Goal: Information Seeking & Learning: Learn about a topic

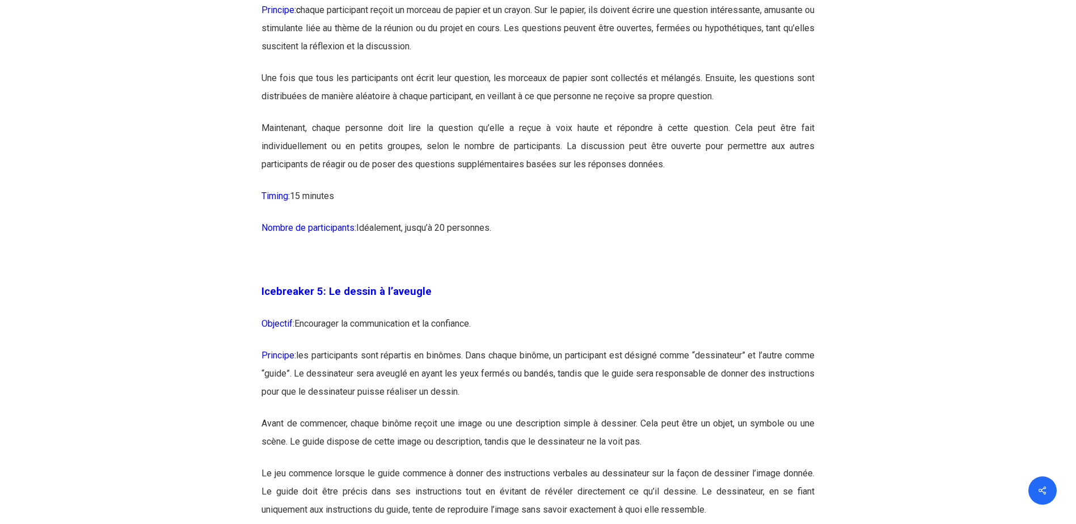
scroll to position [2006, 0]
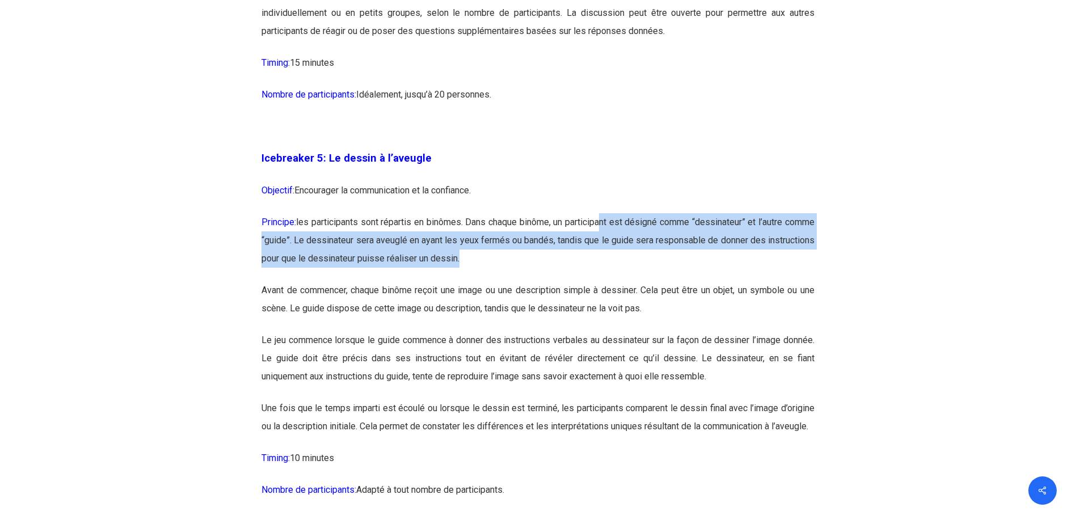
drag, startPoint x: 624, startPoint y: 230, endPoint x: 729, endPoint y: 274, distance: 113.7
click at [729, 274] on p "Principe: les participants sont répartis en binômes. Dans chaque binôme, un par…" at bounding box center [537, 247] width 553 height 68
drag, startPoint x: 729, startPoint y: 274, endPoint x: 525, endPoint y: 253, distance: 204.7
click at [526, 253] on p "Principe: les participants sont répartis en binômes. Dans chaque binôme, un par…" at bounding box center [537, 247] width 553 height 68
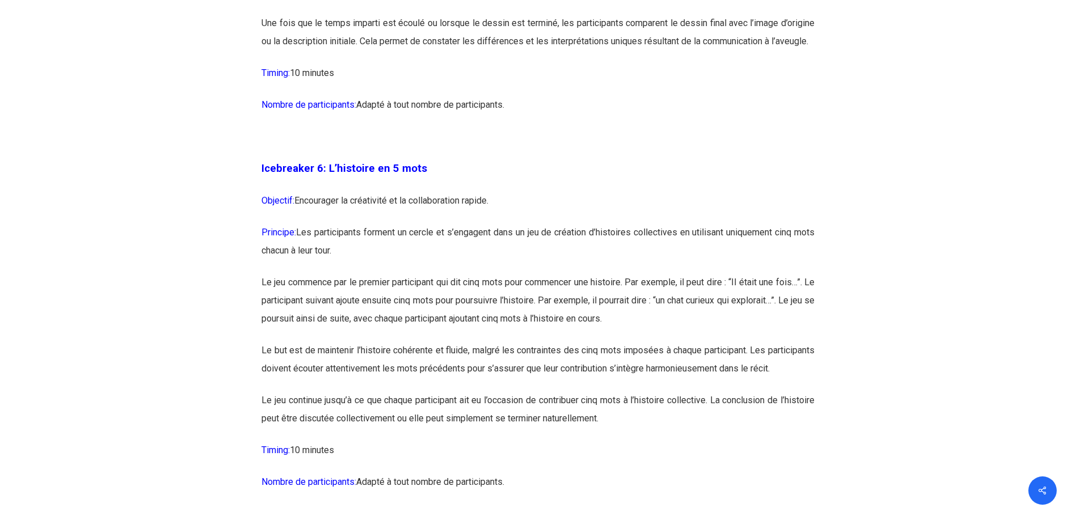
scroll to position [2516, 0]
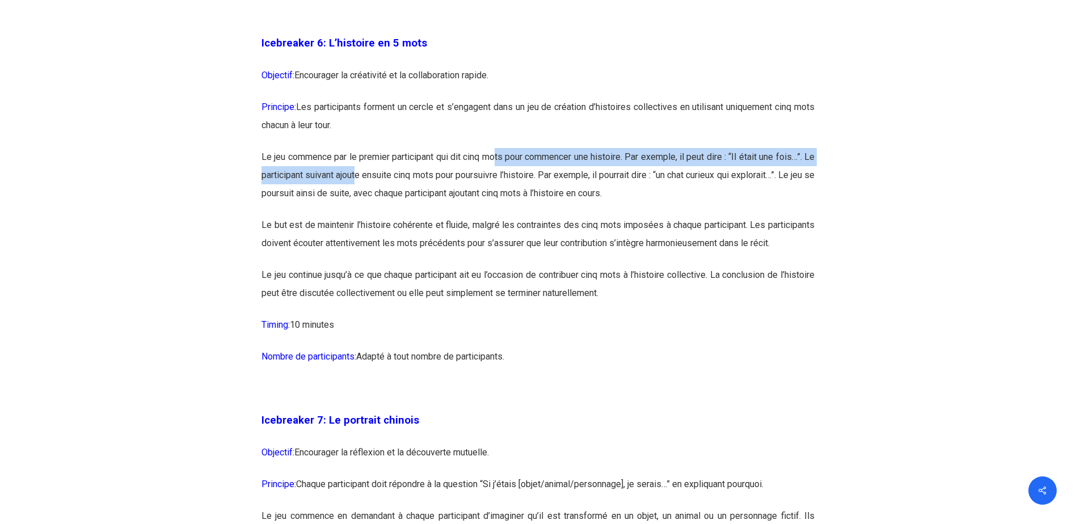
drag, startPoint x: 371, startPoint y: 185, endPoint x: 499, endPoint y: 174, distance: 128.1
click at [499, 174] on p "Le jeu commence par le premier participant qui dit cinq mots pour commencer une…" at bounding box center [537, 182] width 553 height 68
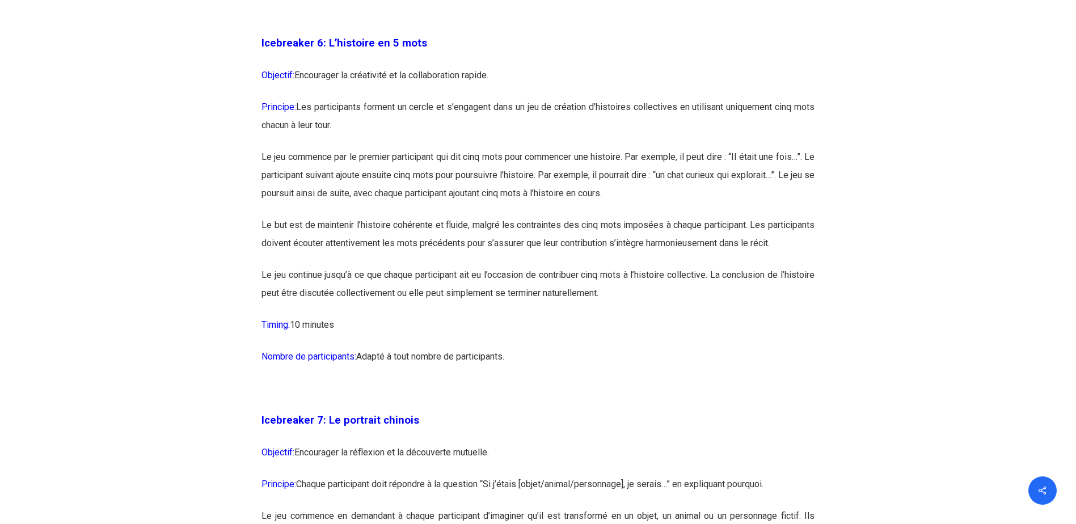
drag, startPoint x: 499, startPoint y: 174, endPoint x: 527, endPoint y: 213, distance: 48.7
click at [527, 213] on p "Le jeu commence par le premier participant qui dit cinq mots pour commencer une…" at bounding box center [537, 182] width 553 height 68
drag, startPoint x: 641, startPoint y: 193, endPoint x: 813, endPoint y: 197, distance: 171.9
click at [762, 197] on p "Le jeu commence par le premier participant qui dit cinq mots pour commencer une…" at bounding box center [537, 182] width 553 height 68
drag, startPoint x: 813, startPoint y: 197, endPoint x: 809, endPoint y: 223, distance: 25.8
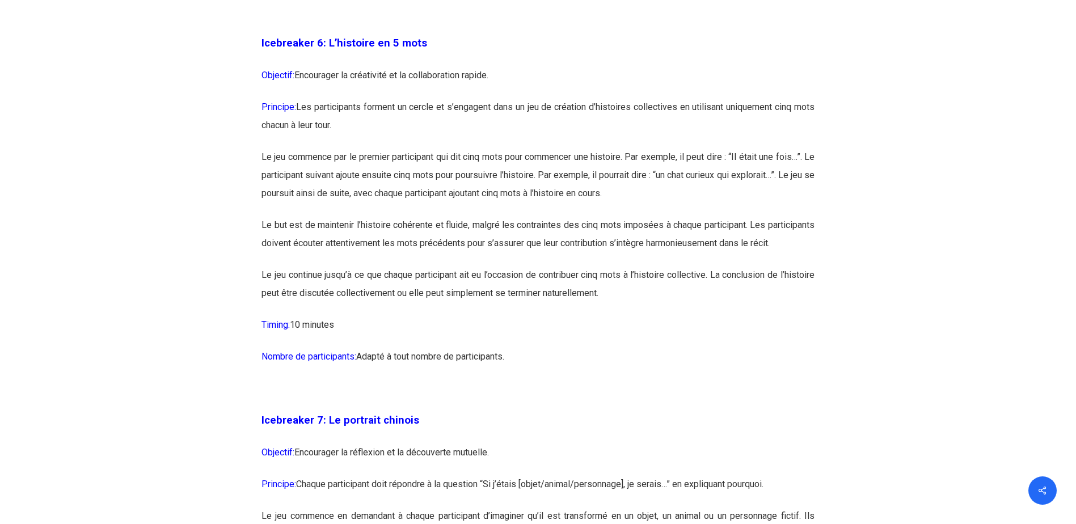
click at [762, 216] on p "Le jeu commence par le premier participant qui dit cinq mots pour commencer une…" at bounding box center [537, 182] width 553 height 68
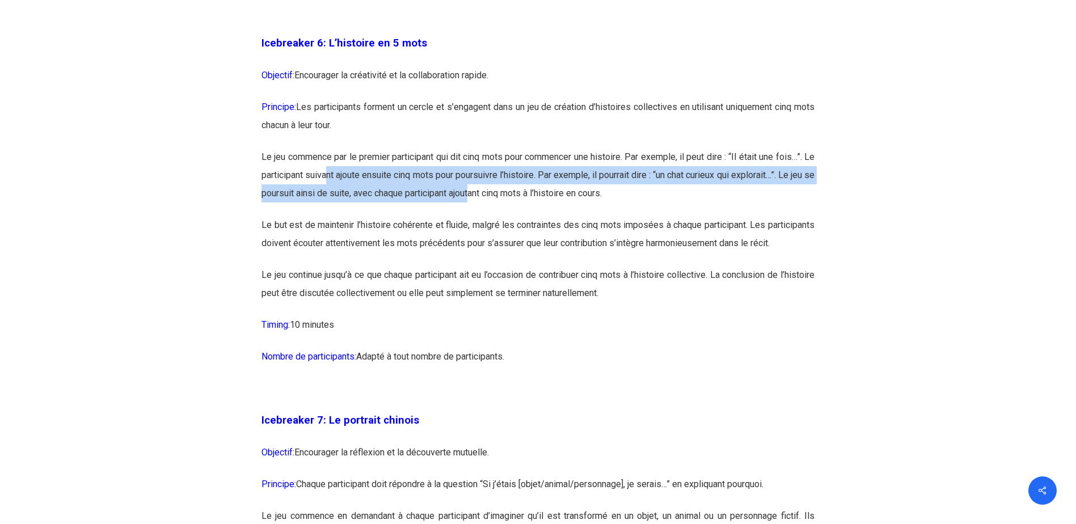
drag, startPoint x: 340, startPoint y: 198, endPoint x: 504, endPoint y: 222, distance: 165.1
click at [504, 216] on p "Le jeu commence par le premier participant qui dit cinq mots pour commencer une…" at bounding box center [537, 182] width 553 height 68
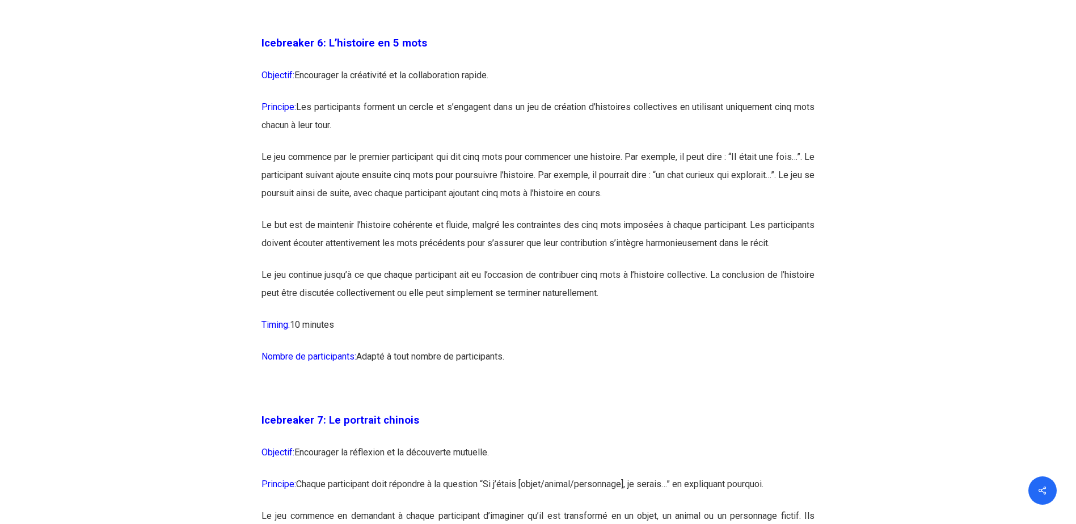
drag, startPoint x: 504, startPoint y: 222, endPoint x: 625, endPoint y: 226, distance: 121.5
click at [625, 216] on p "Le jeu commence par le premier participant qui dit cinq mots pour commencer une…" at bounding box center [537, 182] width 553 height 68
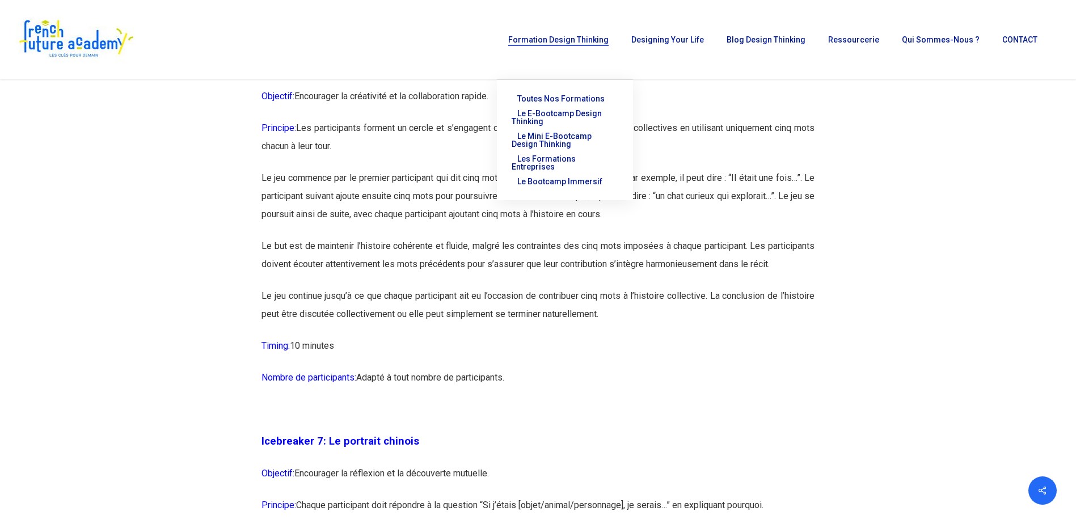
scroll to position [2459, 0]
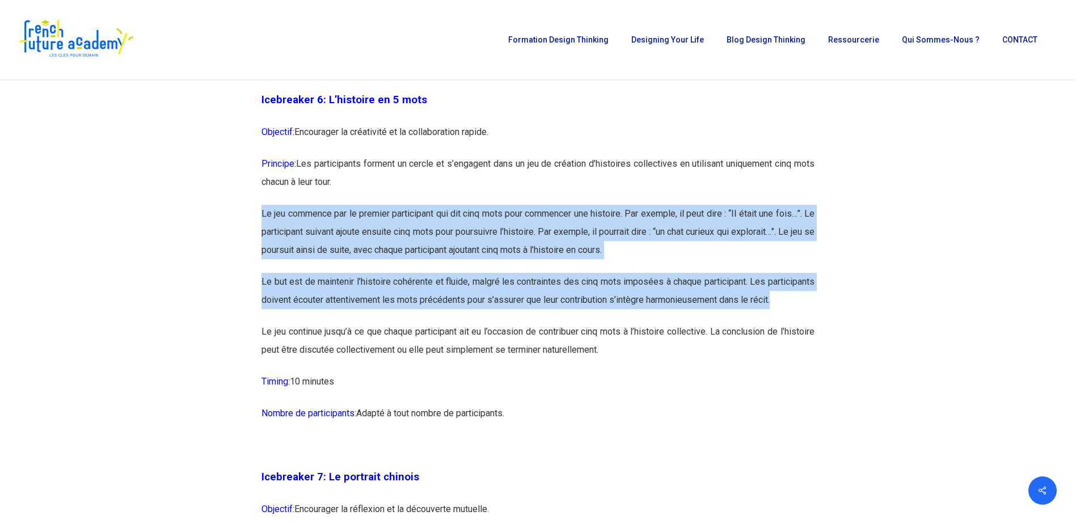
drag, startPoint x: 261, startPoint y: 228, endPoint x: 690, endPoint y: 335, distance: 442.4
copy div "Le jeu commence par le premier participant qui dit cinq mots pour commencer une…"
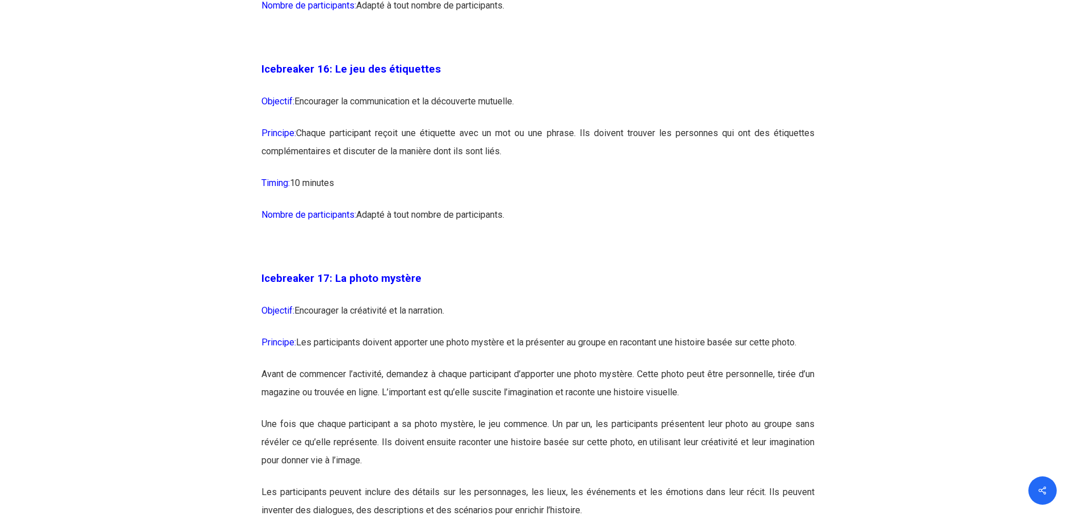
scroll to position [6373, 0]
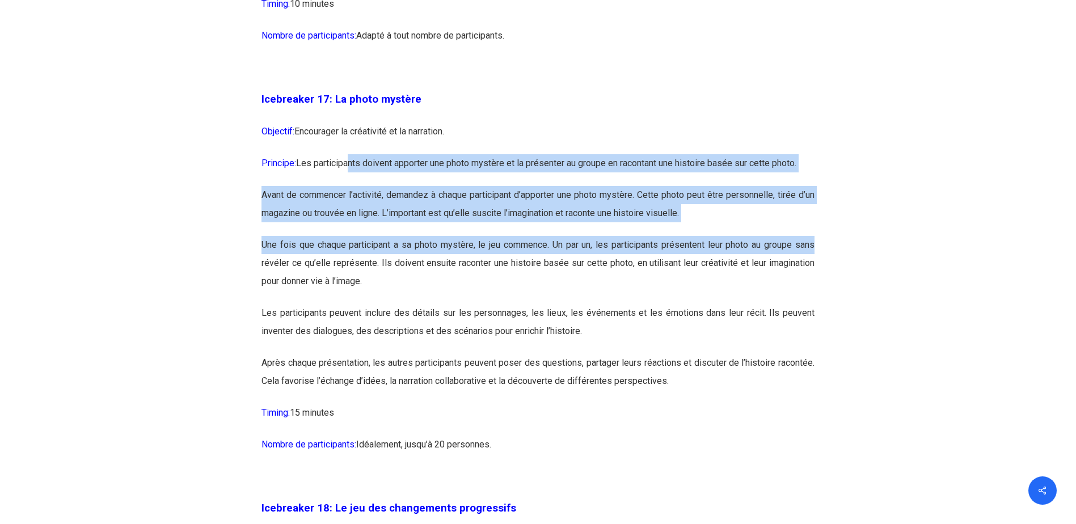
drag, startPoint x: 351, startPoint y: 199, endPoint x: 818, endPoint y: 284, distance: 475.1
click at [762, 284] on div "Icebreaker 1: Nommez votre super-pouvoir ! Objectif: Encourager l’expression in…" at bounding box center [538, 29] width 567 height 10755
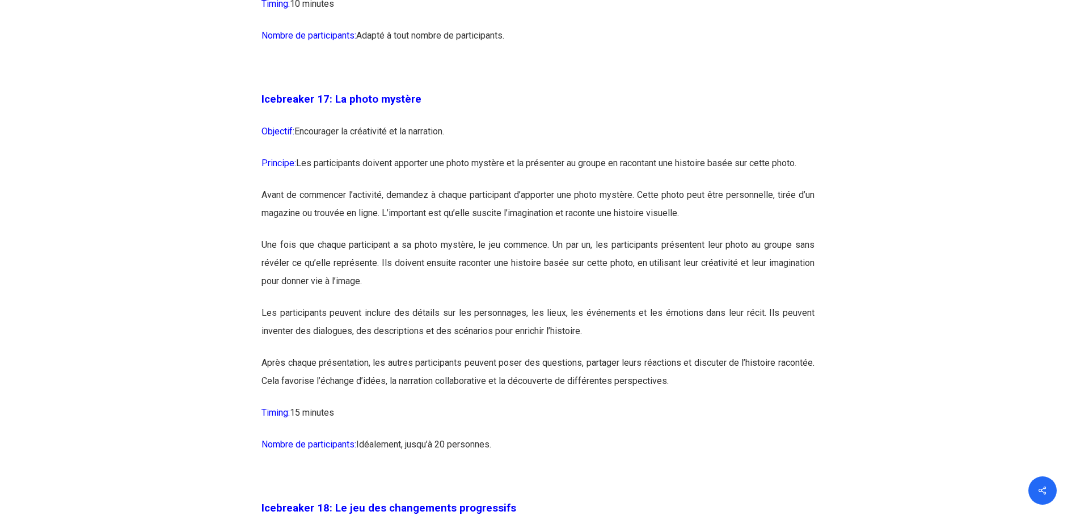
drag, startPoint x: 818, startPoint y: 284, endPoint x: 965, endPoint y: 268, distance: 148.4
click at [762, 268] on div at bounding box center [538, 29] width 1070 height 10789
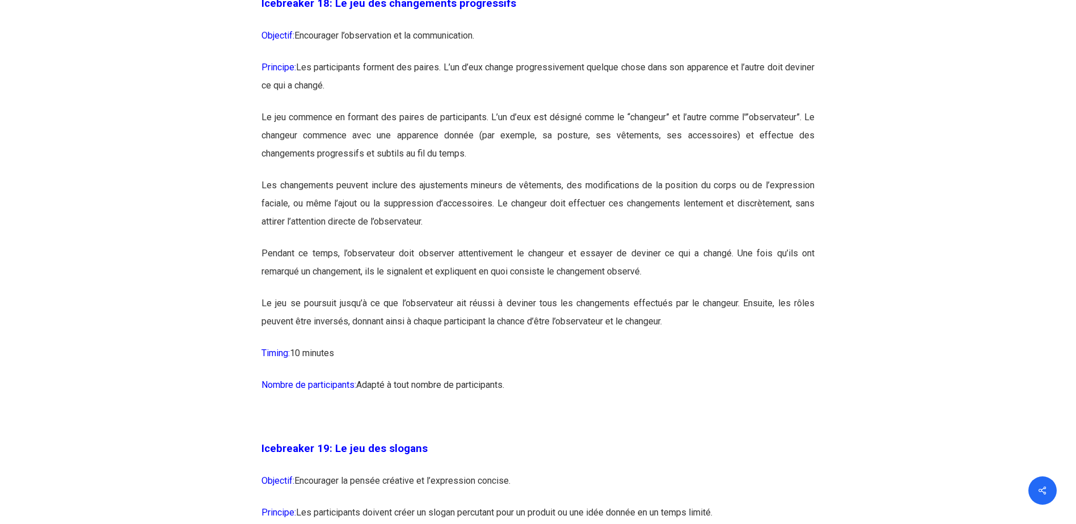
scroll to position [6883, 0]
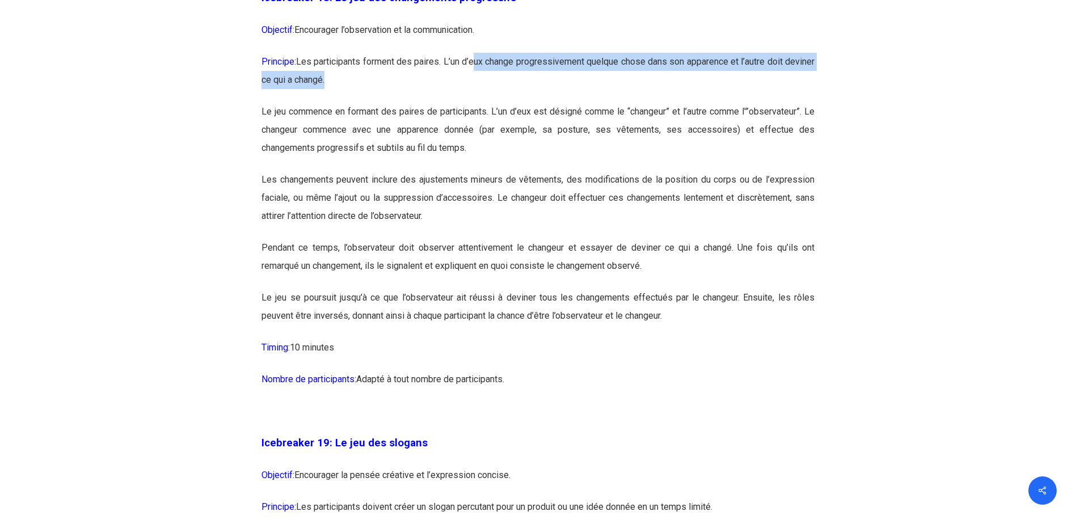
drag, startPoint x: 489, startPoint y: 92, endPoint x: 617, endPoint y: 116, distance: 129.7
click at [617, 103] on p "Principe: Les participants forment des paires. L’un d’eux change progressivemen…" at bounding box center [537, 78] width 553 height 50
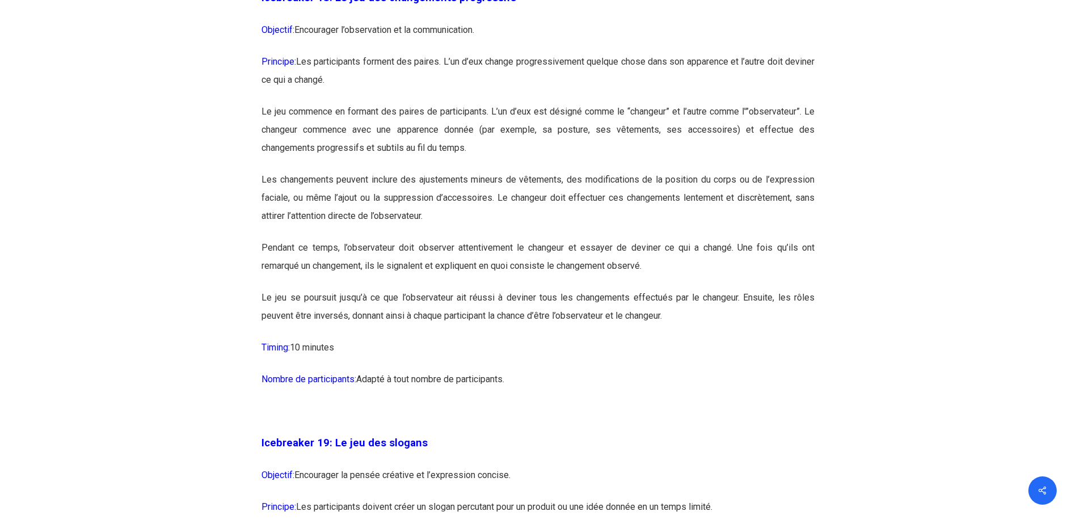
drag, startPoint x: 617, startPoint y: 116, endPoint x: 895, endPoint y: 119, distance: 277.9
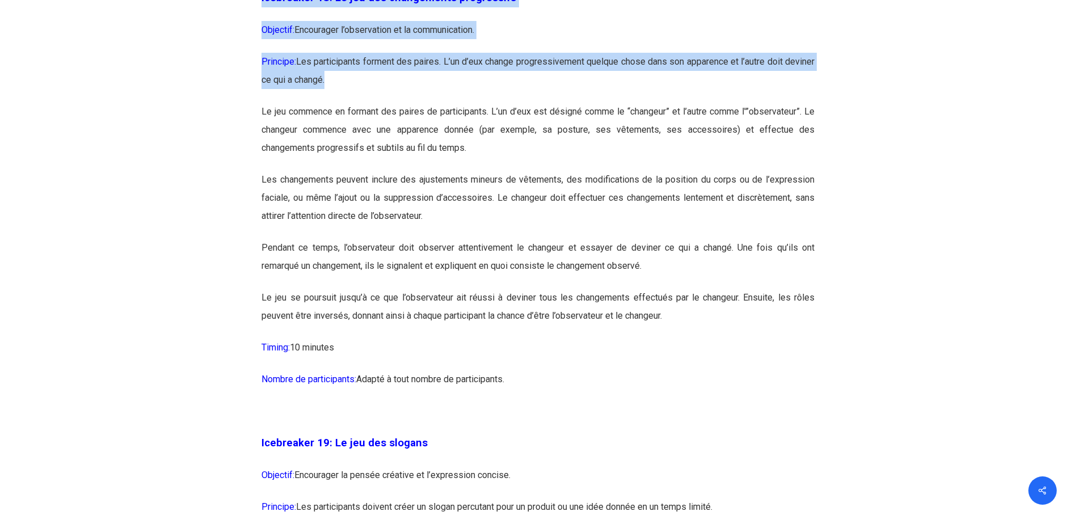
drag, startPoint x: 845, startPoint y: 108, endPoint x: 564, endPoint y: 112, distance: 281.3
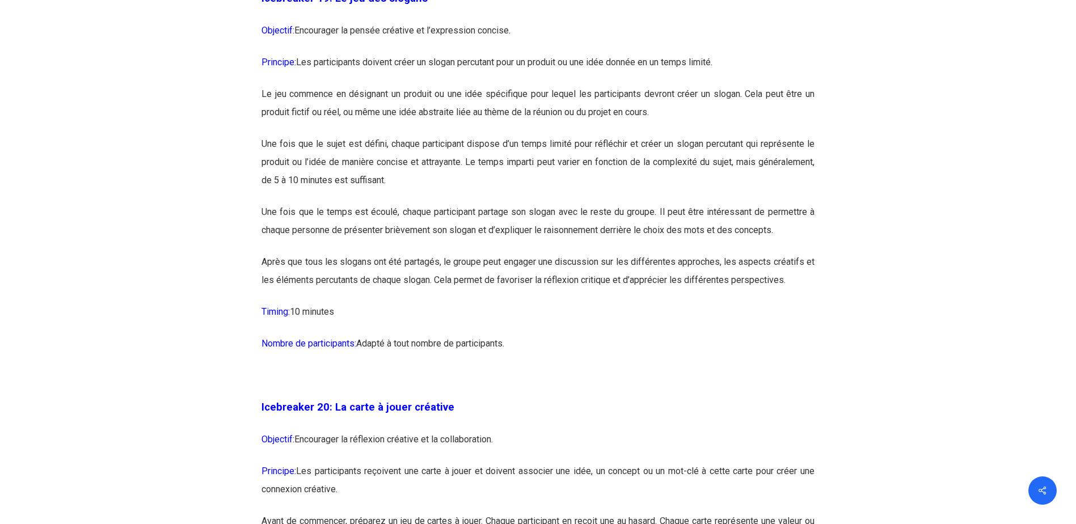
drag, startPoint x: 620, startPoint y: 96, endPoint x: 619, endPoint y: 119, distance: 22.7
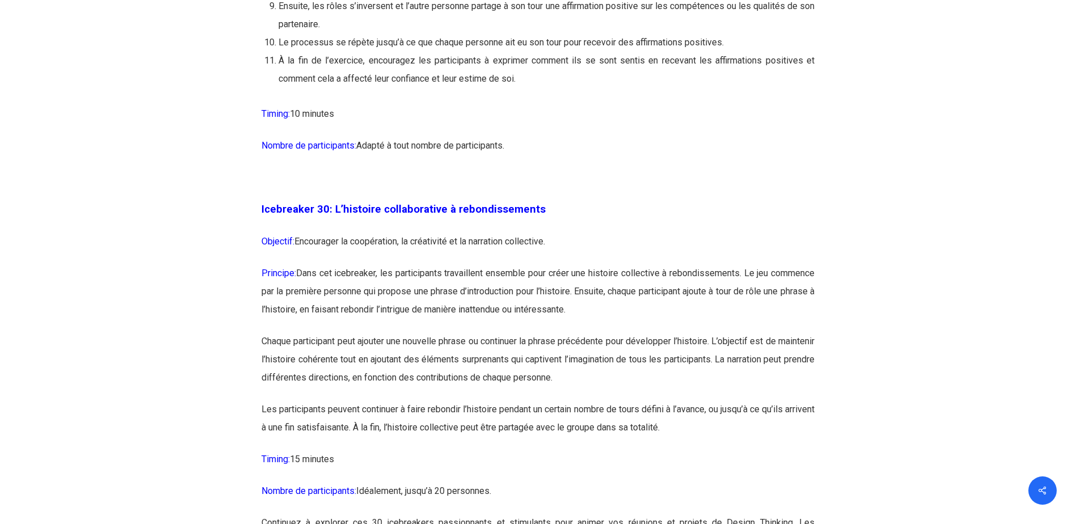
scroll to position [11270, 0]
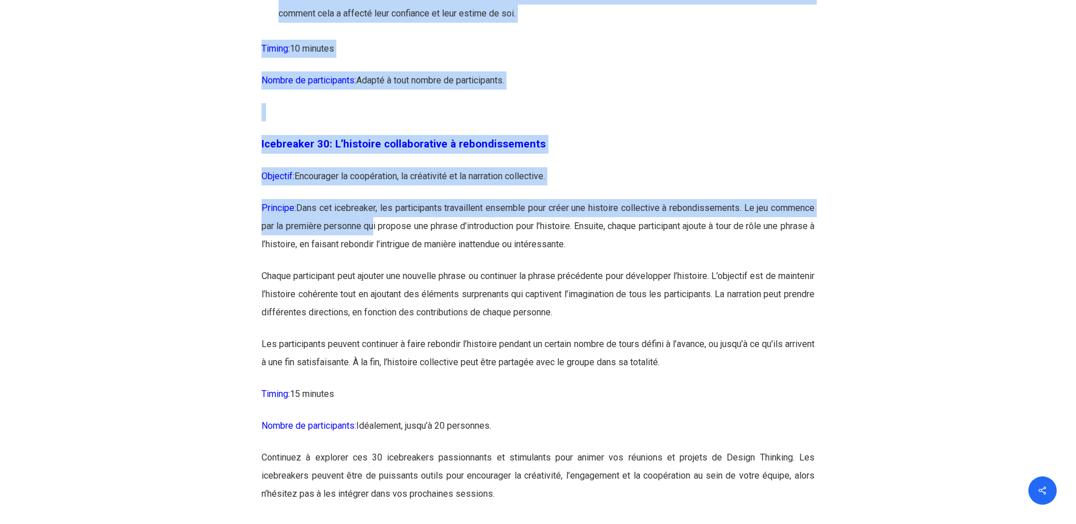
drag, startPoint x: 420, startPoint y: 284, endPoint x: 828, endPoint y: 307, distance: 408.5
drag, startPoint x: 556, startPoint y: 133, endPoint x: 555, endPoint y: 128, distance: 5.7
click at [558, 103] on p "Nombre de participants: Adapté à tout nombre de participants." at bounding box center [537, 87] width 553 height 32
drag, startPoint x: 669, startPoint y: 186, endPoint x: 671, endPoint y: 195, distance: 9.2
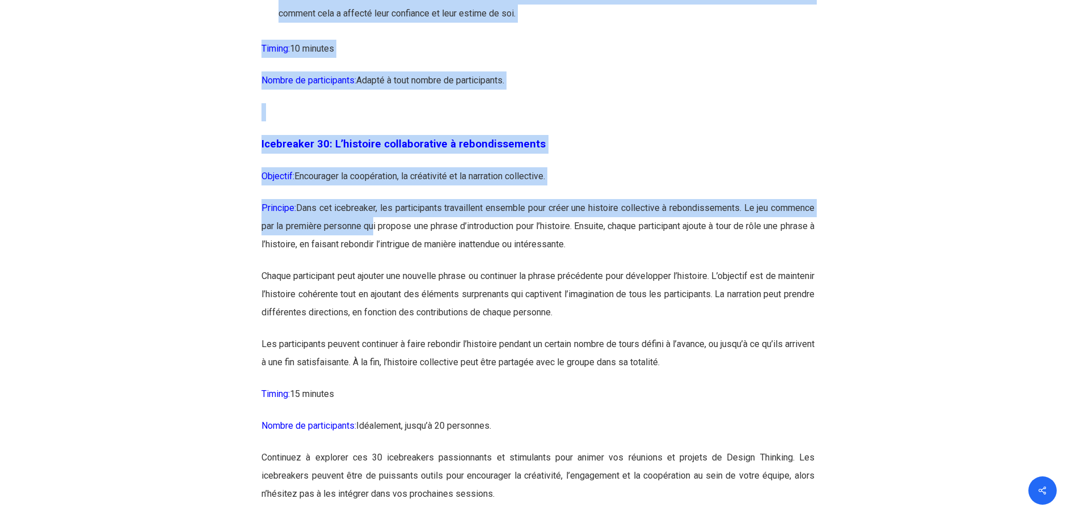
click at [670, 135] on p at bounding box center [537, 119] width 553 height 32
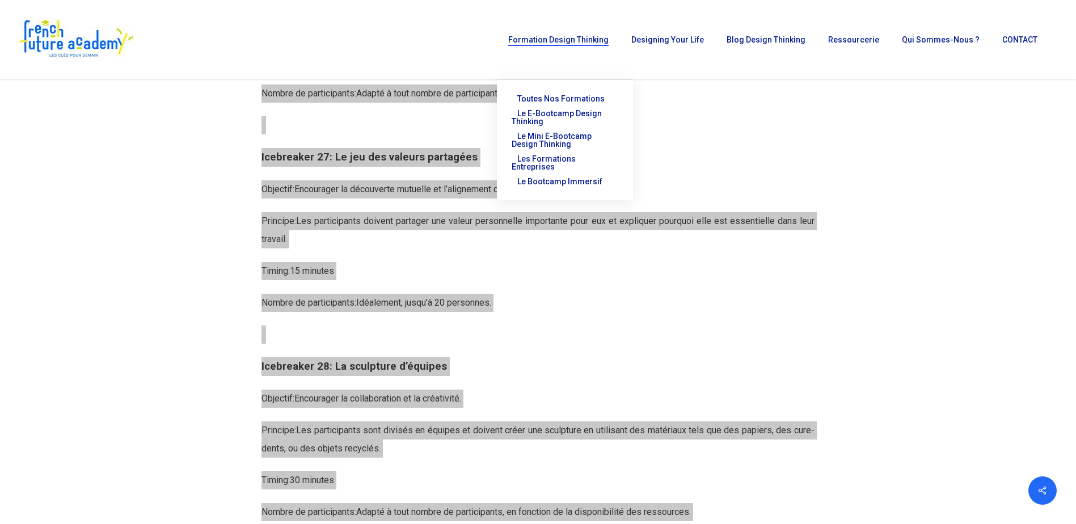
scroll to position [10249, 0]
